Goal: Task Accomplishment & Management: Use online tool/utility

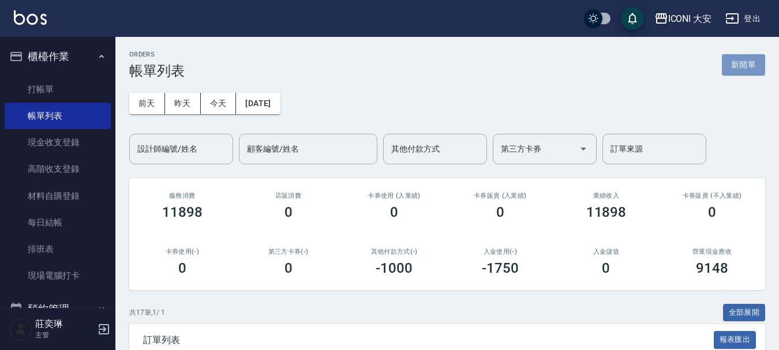
click at [731, 67] on button "新開單" at bounding box center [743, 64] width 43 height 21
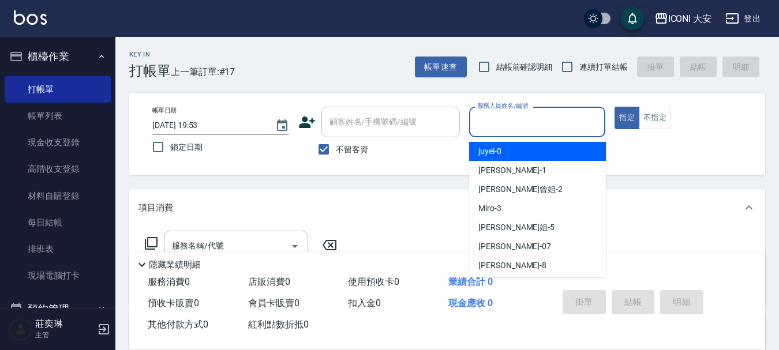
click at [503, 118] on input "服務人員姓名/編號" at bounding box center [537, 122] width 126 height 20
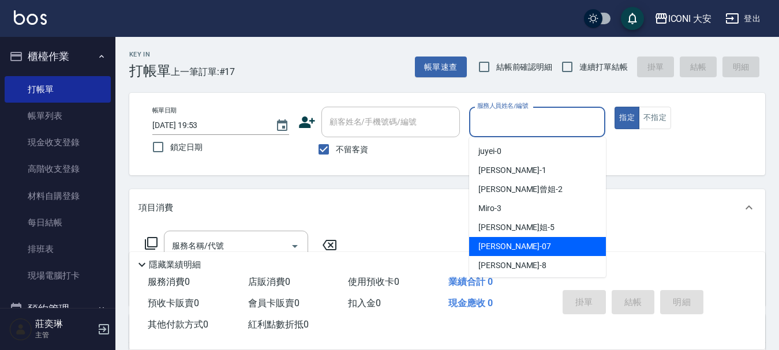
click at [513, 245] on div "[PERSON_NAME] -07" at bounding box center [537, 246] width 137 height 19
type input "[PERSON_NAME]-07"
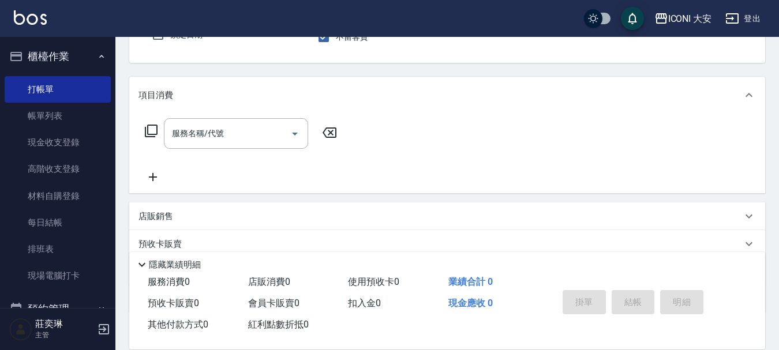
scroll to position [115, 0]
click at [227, 134] on input "服務名稱/代號" at bounding box center [227, 131] width 117 height 20
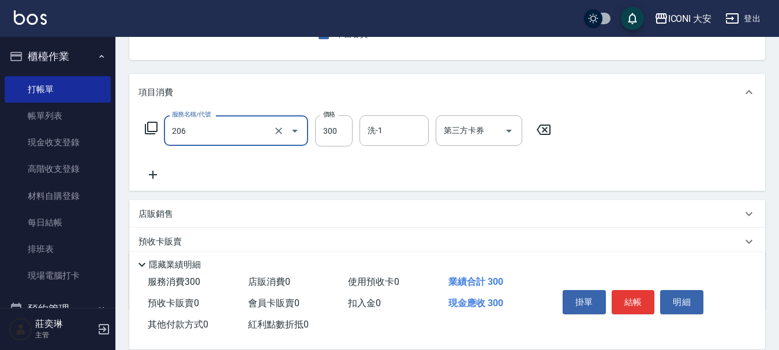
type input "洗髮(206)"
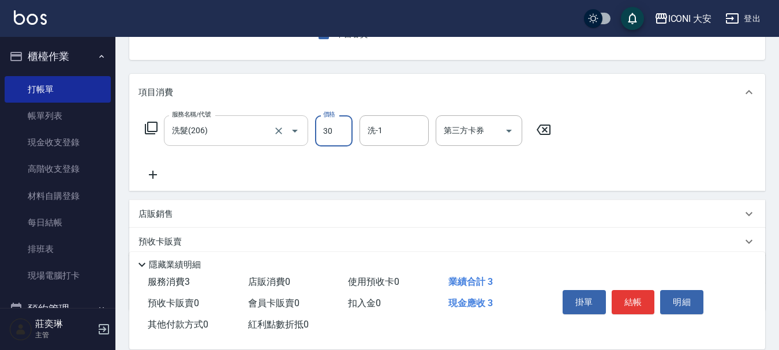
type input "300"
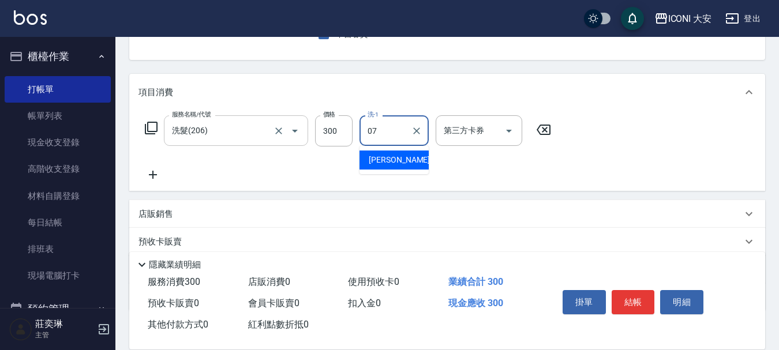
type input "[PERSON_NAME]-07"
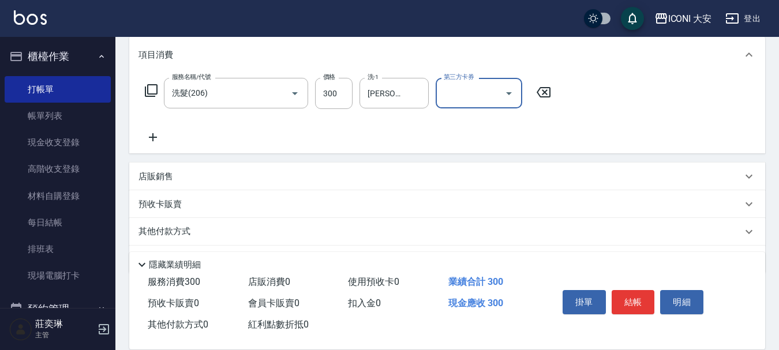
scroll to position [173, 0]
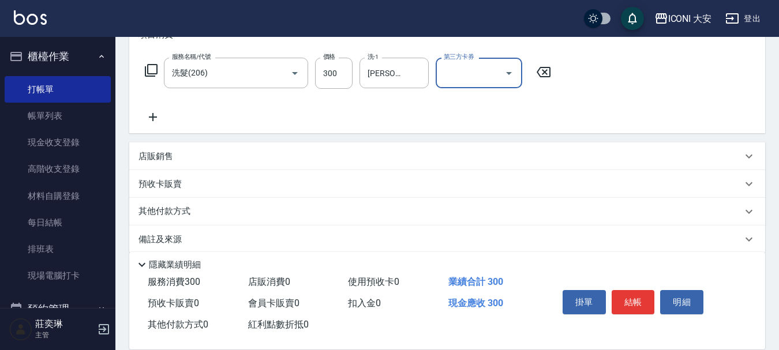
click at [155, 115] on icon at bounding box center [152, 117] width 29 height 14
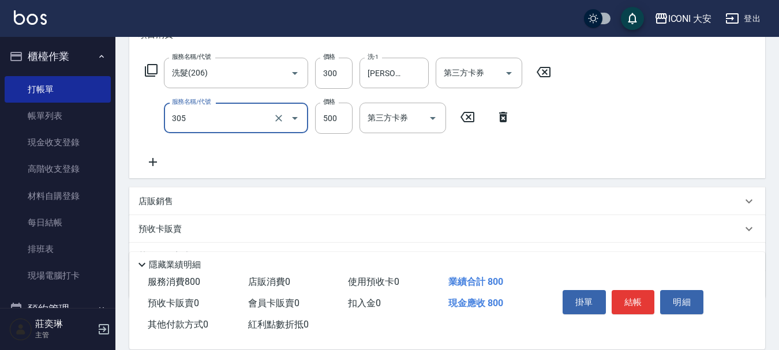
type input "剪髮(305)"
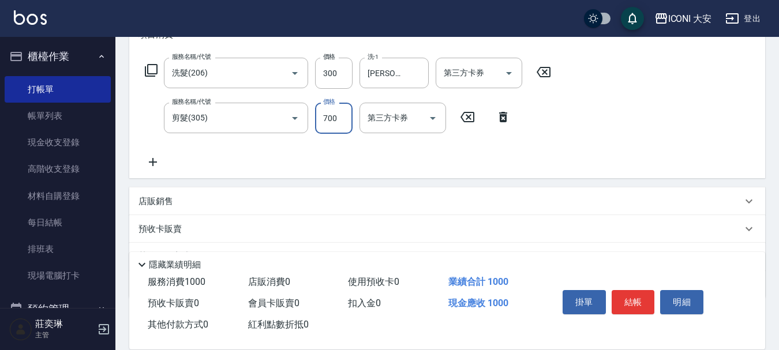
type input "700"
click at [639, 302] on button "結帳" at bounding box center [633, 302] width 43 height 24
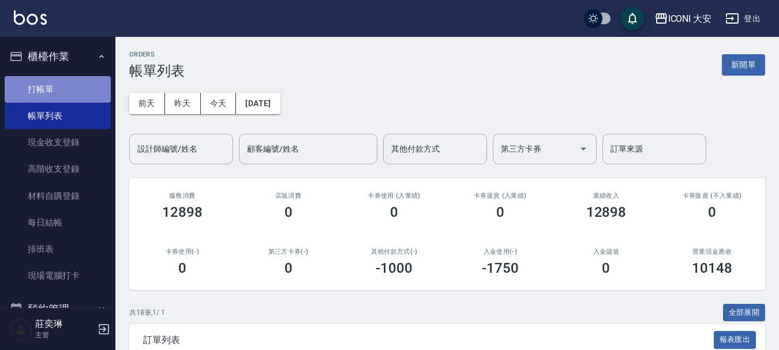
click at [84, 92] on link "打帳單" at bounding box center [58, 89] width 106 height 27
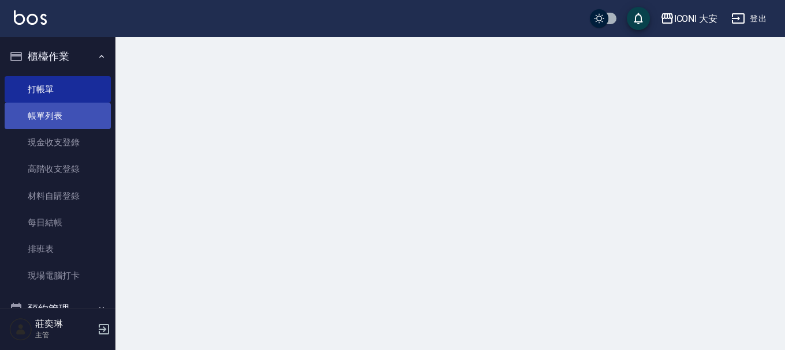
click at [57, 119] on link "帳單列表" at bounding box center [58, 116] width 106 height 27
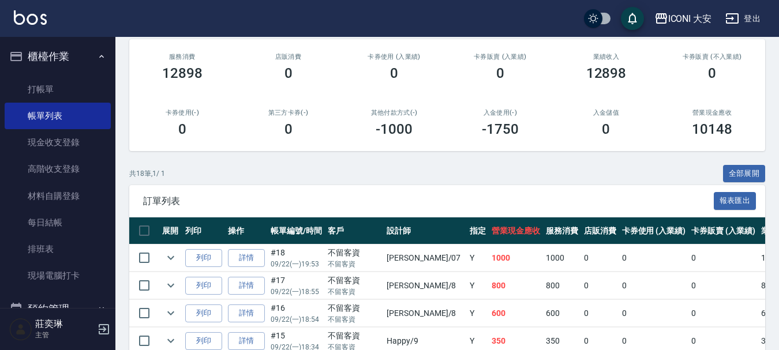
scroll to position [124, 0]
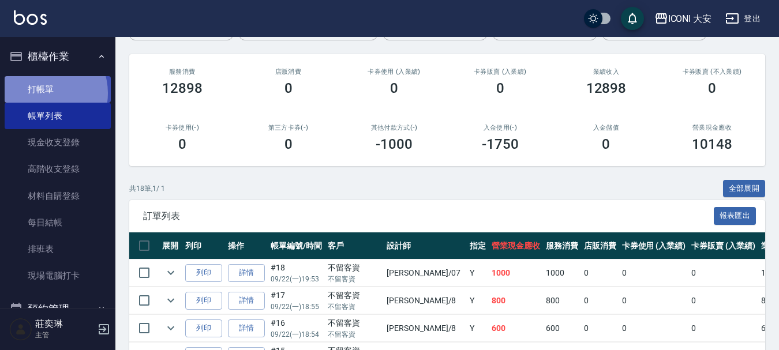
click at [43, 93] on link "打帳單" at bounding box center [58, 89] width 106 height 27
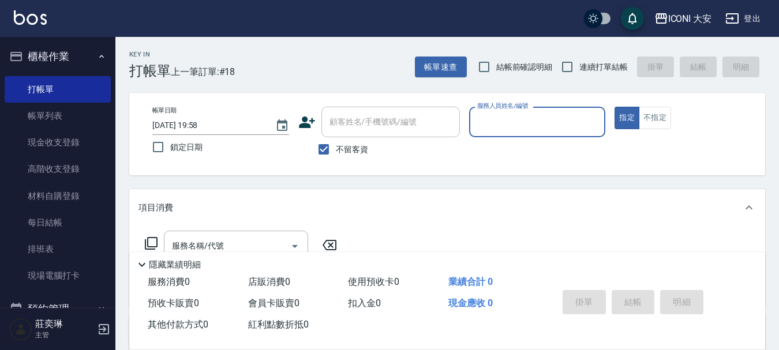
click at [500, 115] on input "服務人員姓名/編號" at bounding box center [537, 122] width 126 height 20
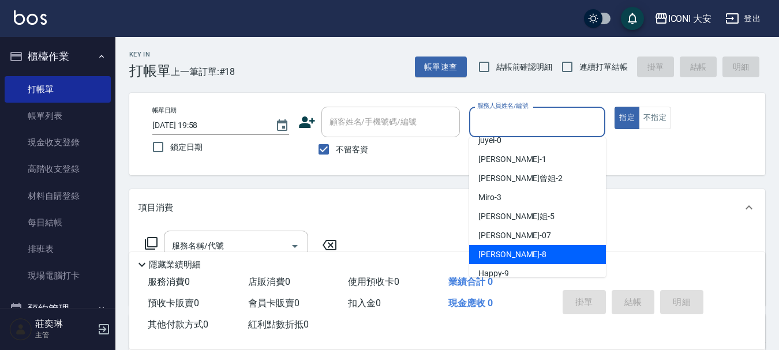
scroll to position [21, 0]
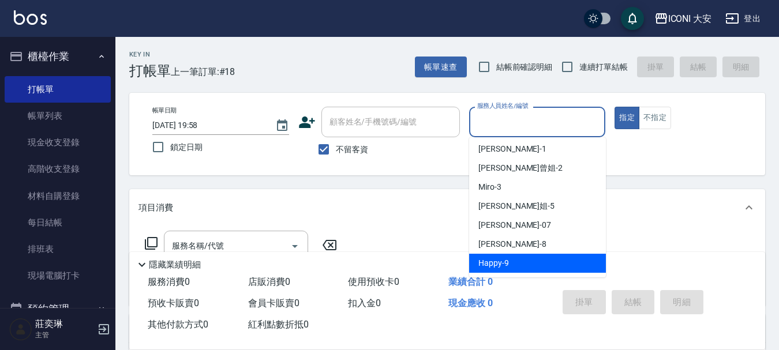
click at [508, 262] on div "Happy -9" at bounding box center [537, 263] width 137 height 19
type input "Happy-9"
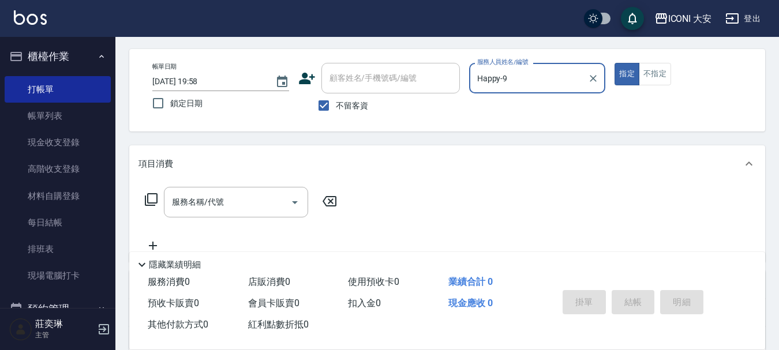
scroll to position [173, 0]
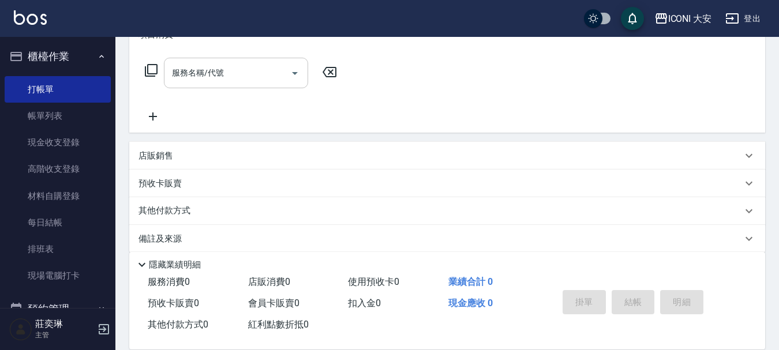
click at [236, 74] on input "服務名稱/代號" at bounding box center [227, 73] width 117 height 20
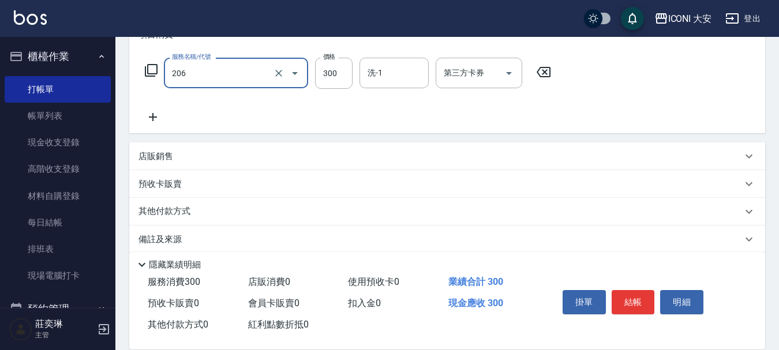
type input "洗髮(206)"
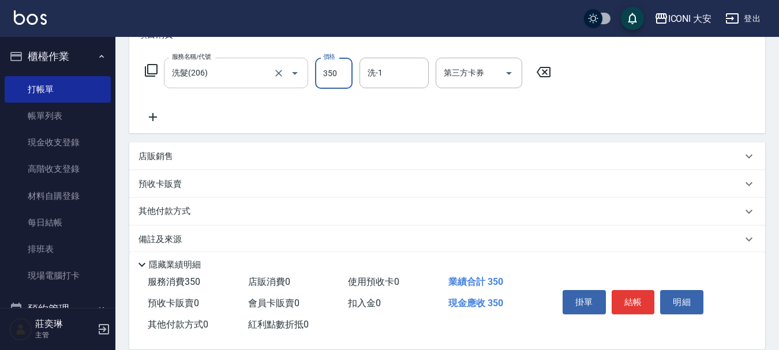
type input "350"
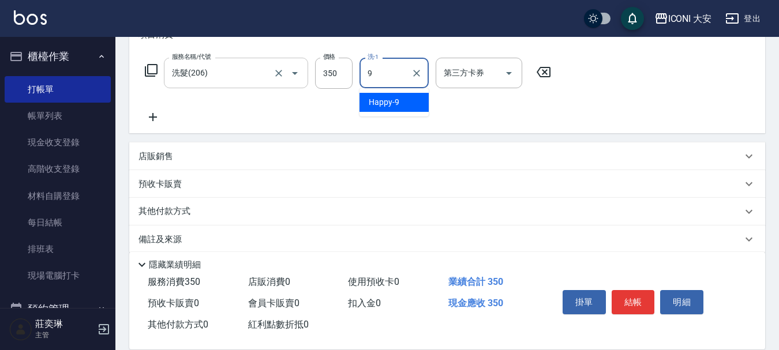
type input "Happy-9"
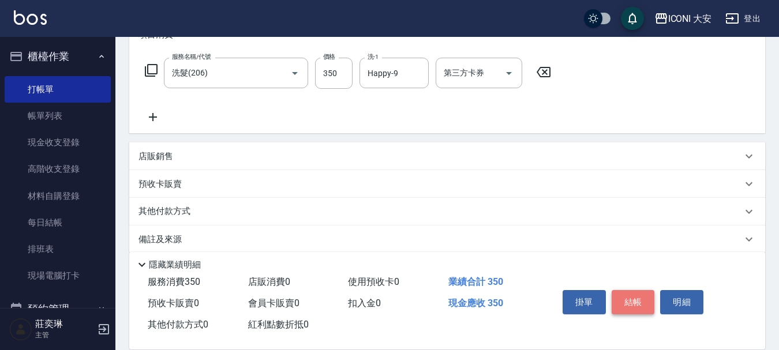
click at [637, 291] on button "結帳" at bounding box center [633, 302] width 43 height 24
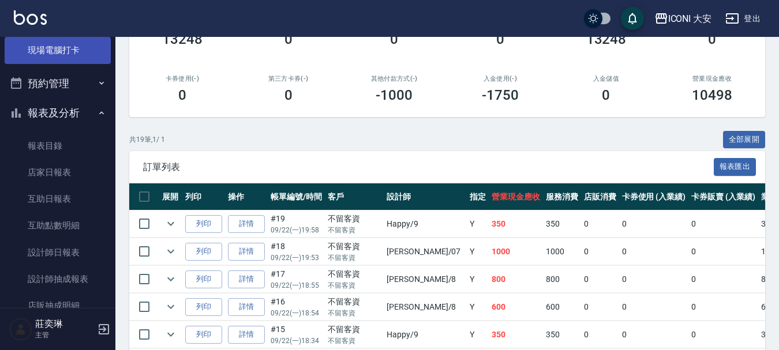
scroll to position [231, 0]
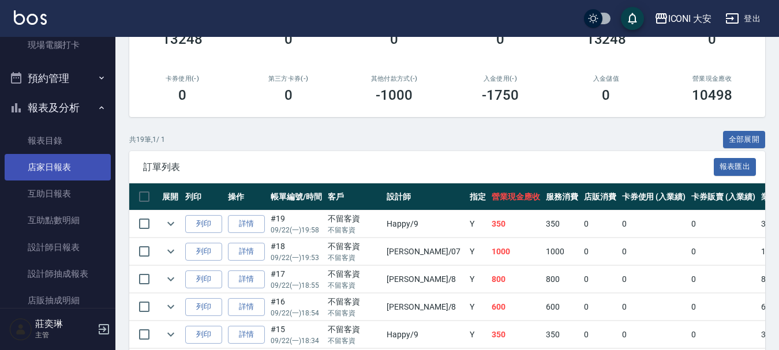
click at [70, 172] on link "店家日報表" at bounding box center [58, 167] width 106 height 27
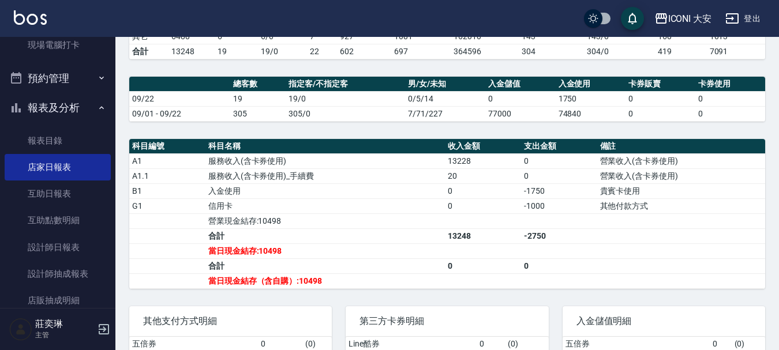
scroll to position [288, 0]
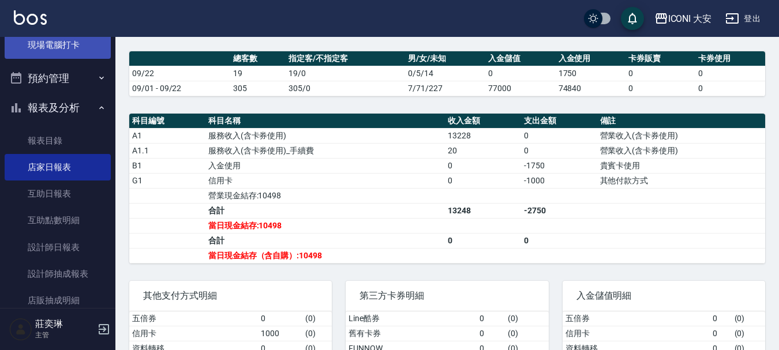
click at [71, 44] on link "現場電腦打卡" at bounding box center [58, 45] width 106 height 27
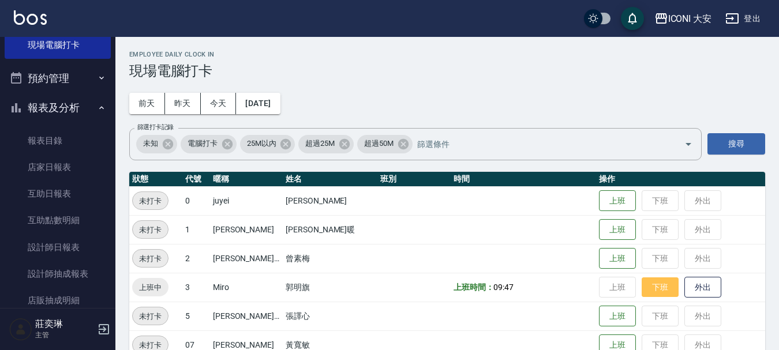
click at [642, 283] on button "下班" at bounding box center [660, 287] width 37 height 20
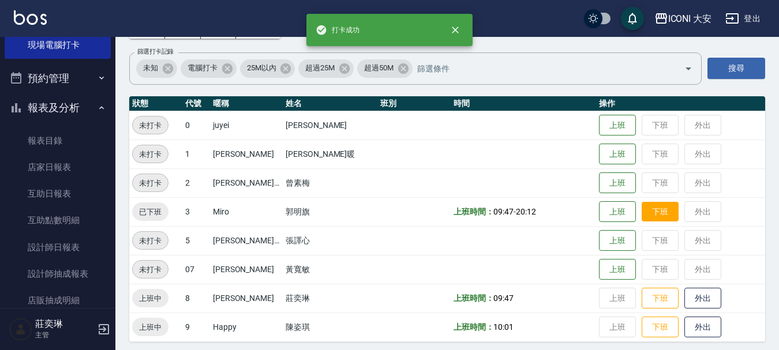
scroll to position [81, 0]
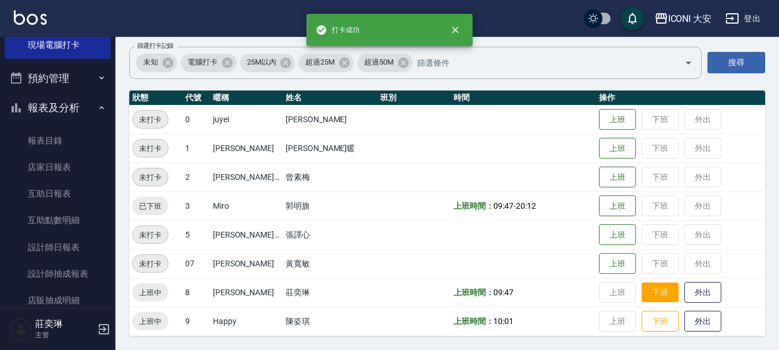
click at [642, 291] on button "下班" at bounding box center [660, 293] width 37 height 20
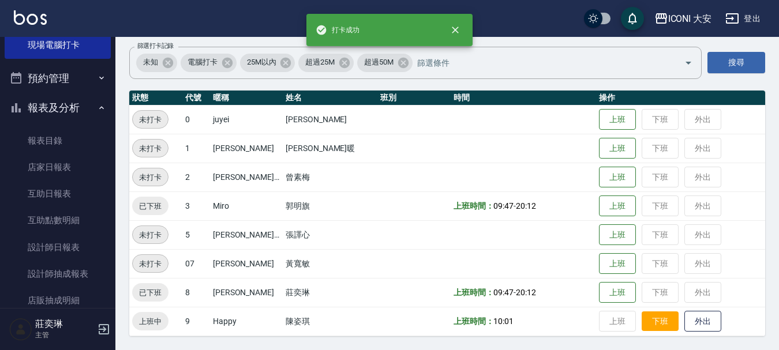
click at [644, 322] on button "下班" at bounding box center [660, 322] width 37 height 20
